Goal: Task Accomplishment & Management: Complete application form

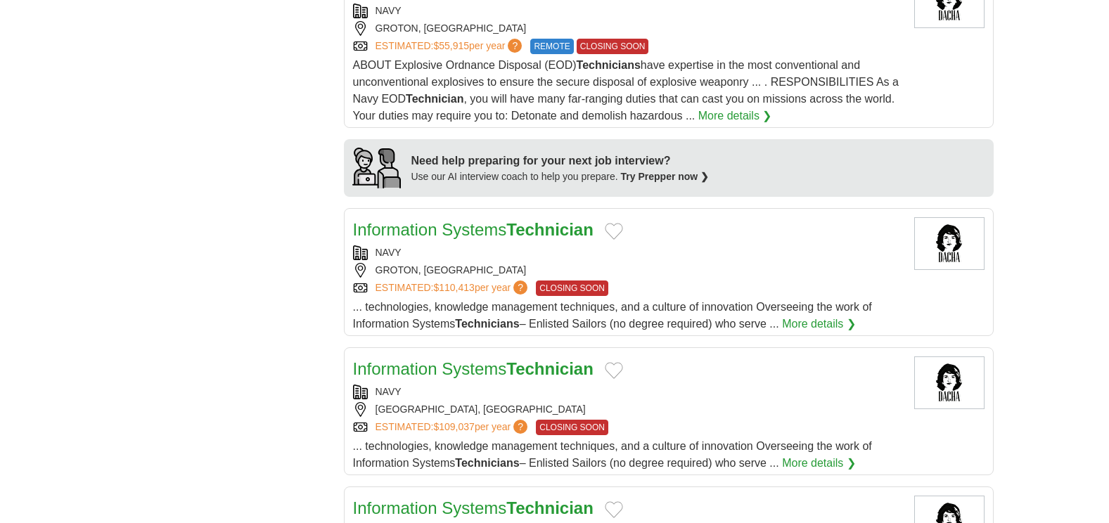
scroll to position [1266, 0]
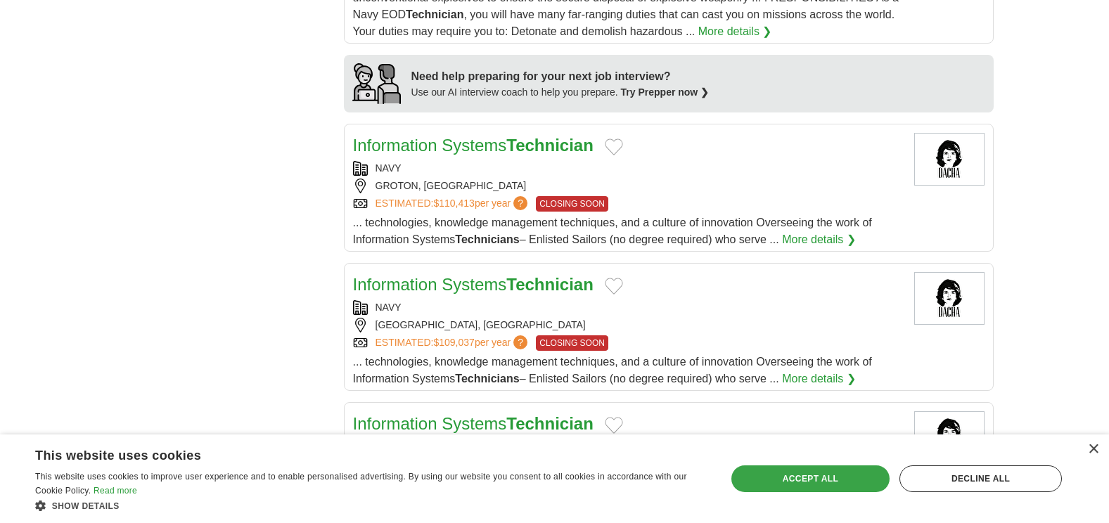
click at [826, 480] on div "Accept all" at bounding box center [810, 479] width 158 height 27
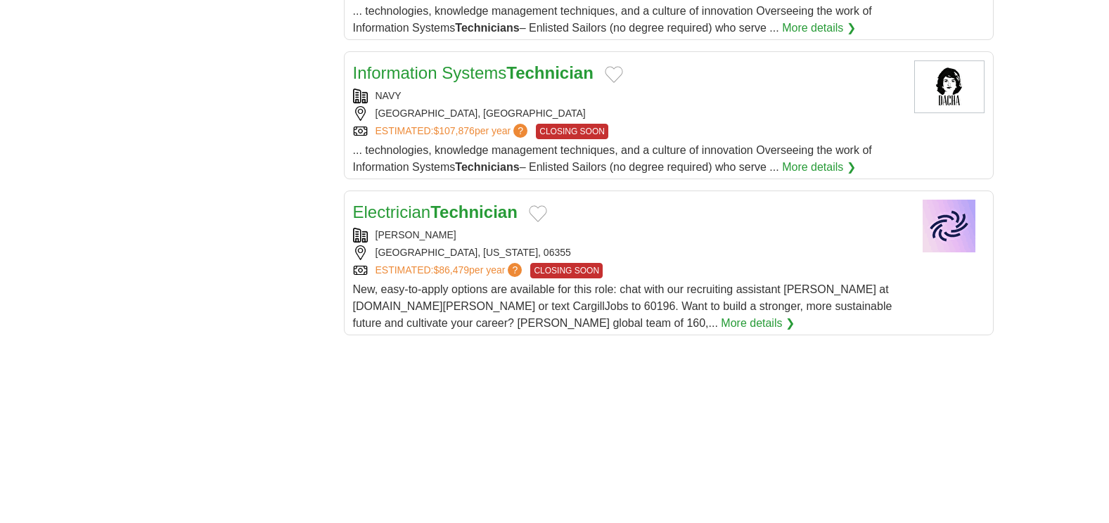
scroll to position [1617, 0]
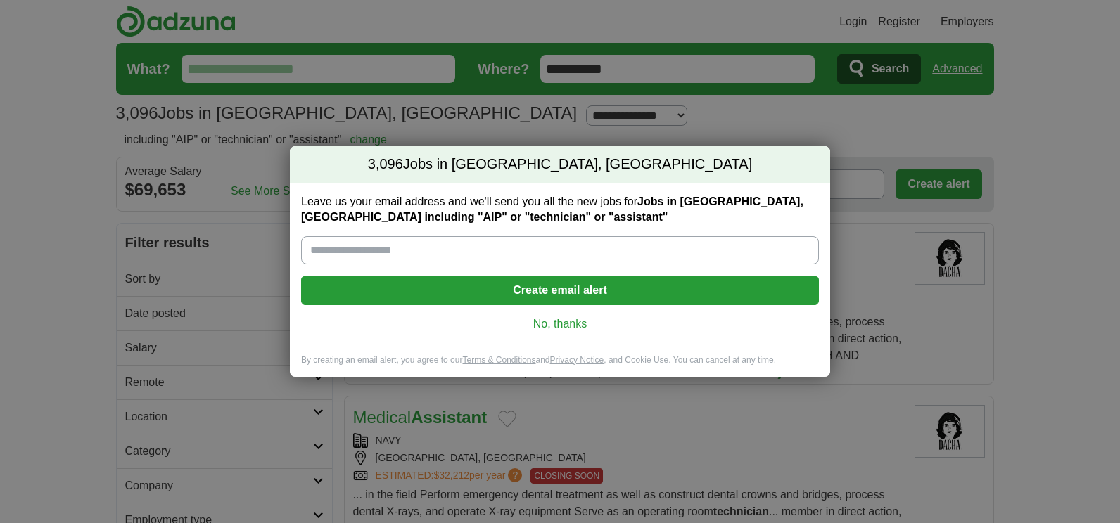
click at [539, 319] on link "No, thanks" at bounding box center [559, 323] width 495 height 15
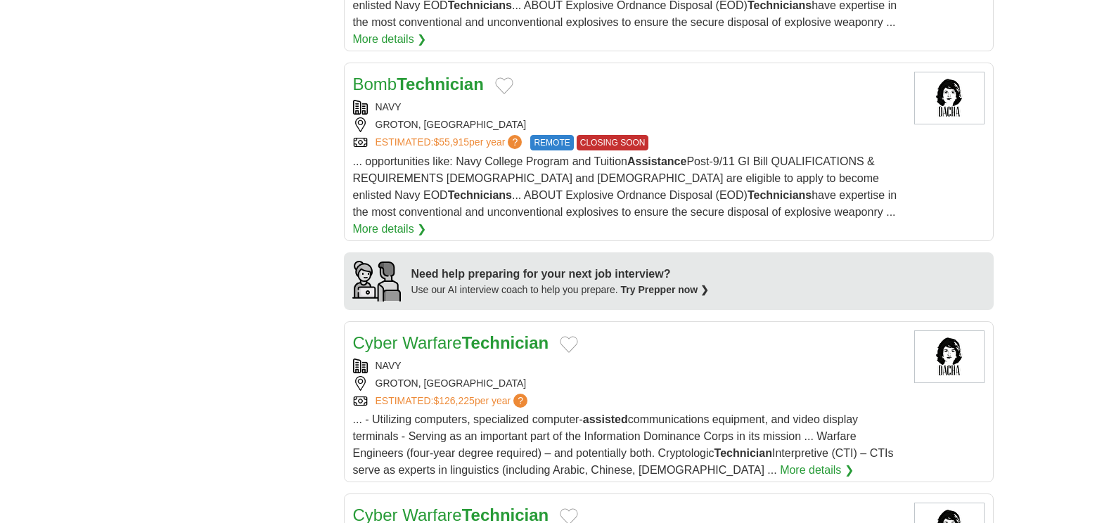
scroll to position [1125, 0]
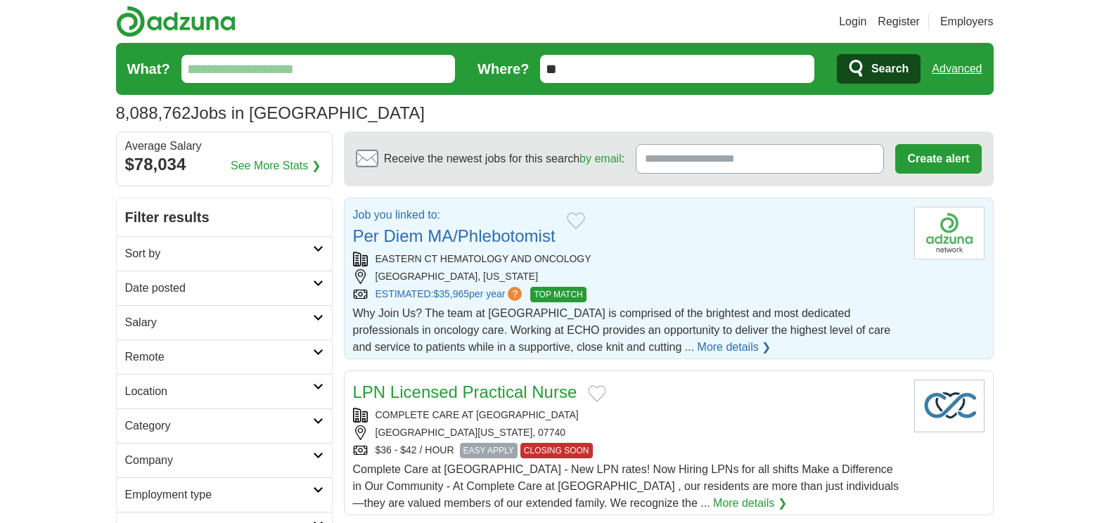
click at [387, 228] on link "Per Diem MA/Phlebotomist" at bounding box center [454, 235] width 203 height 19
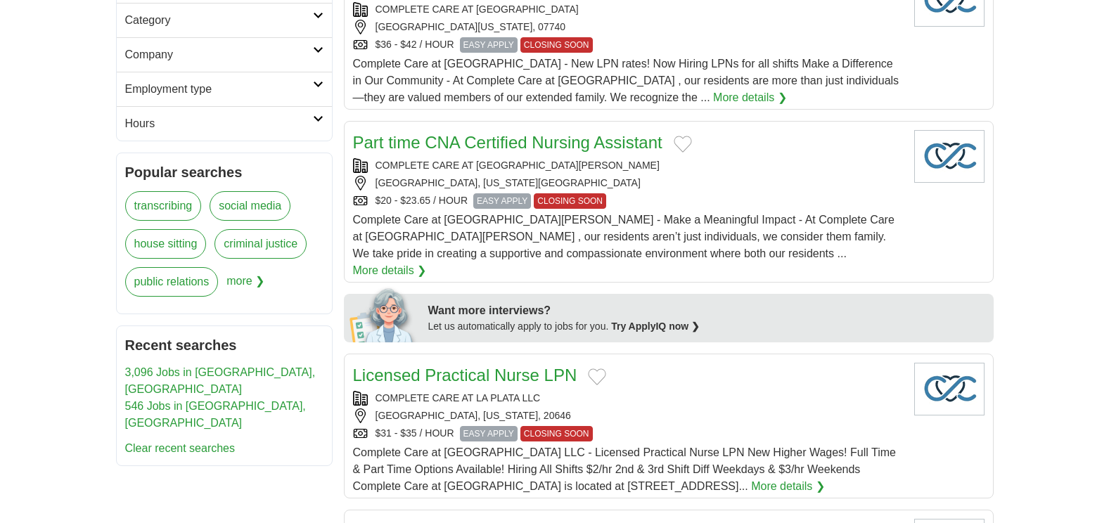
scroll to position [422, 0]
